Goal: Task Accomplishment & Management: Manage account settings

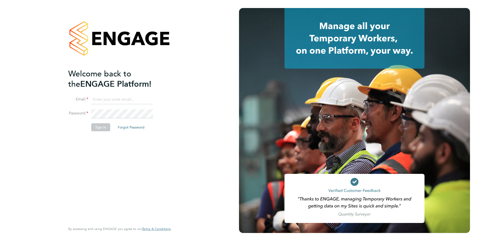
type input "Ian.Bartholomew@ncclondon.ac.uk"
click at [104, 129] on button "Sign In" at bounding box center [100, 127] width 19 height 8
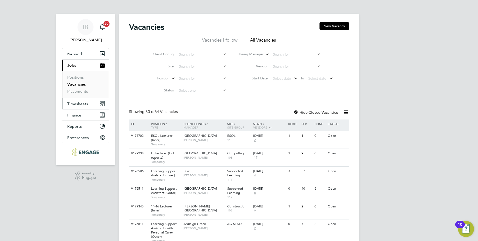
click at [84, 104] on span "Timesheets" at bounding box center [77, 103] width 21 height 5
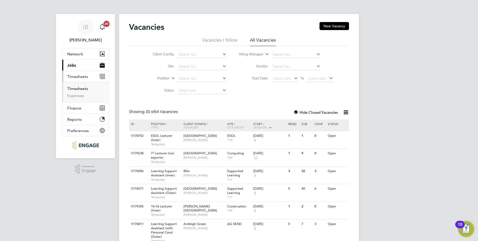
click at [80, 90] on link "Timesheets" at bounding box center [77, 88] width 21 height 5
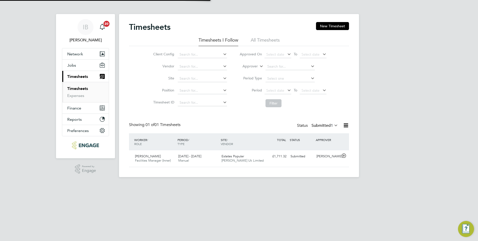
scroll to position [13, 44]
click at [236, 157] on span "Estates Popular" at bounding box center [233, 156] width 23 height 4
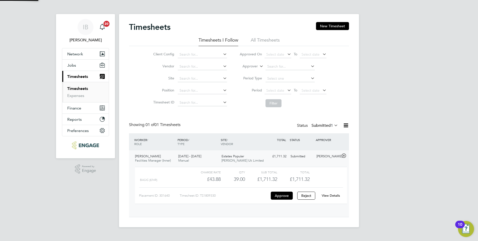
scroll to position [9, 49]
click at [340, 194] on link "View Details" at bounding box center [331, 195] width 18 height 4
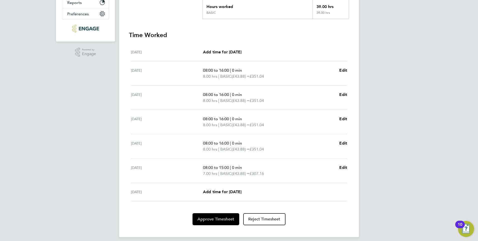
scroll to position [121, 0]
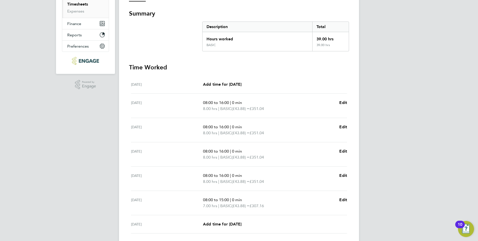
click at [223, 214] on app-timesheet-lines "Mon 25 Aug Add time for Mon 25 Aug Add time for Mon 25 Aug Tue 26 Aug 08:00 to …" at bounding box center [239, 166] width 220 height 182
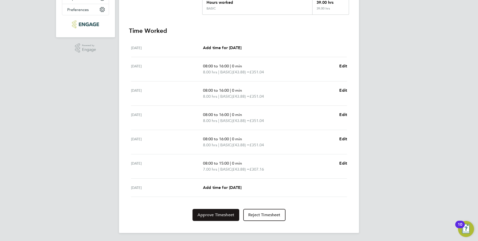
click at [221, 212] on span "Approve Timesheet" at bounding box center [216, 214] width 37 height 5
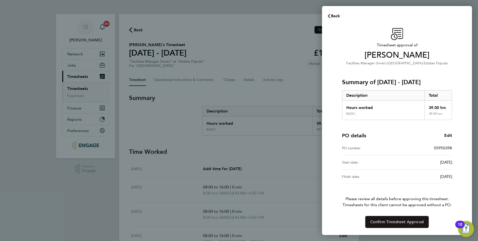
click at [405, 221] on span "Confirm Timesheet Approval" at bounding box center [398, 221] width 54 height 5
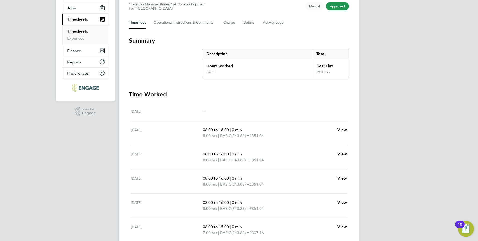
scroll to position [67, 0]
